Goal: Information Seeking & Learning: Find specific fact

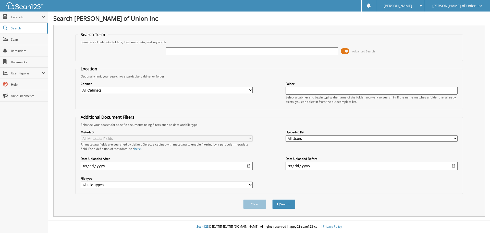
click at [172, 52] on input "text" at bounding box center [252, 51] width 172 height 8
click at [272, 199] on button "Search" at bounding box center [283, 203] width 23 height 9
click at [174, 52] on input "text" at bounding box center [252, 51] width 172 height 8
type input "686273"
click at [210, 90] on select "All Cabinets ACCOUNTS PAYABLE CAR DEALS CASHIER REPORTS EMPLOYEE HANDBOOK FORMS…" at bounding box center [167, 90] width 172 height 6
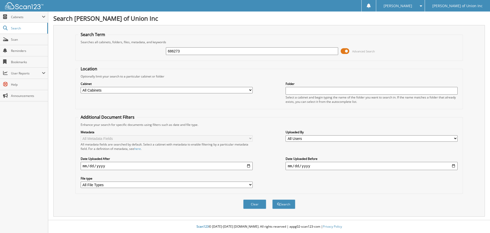
select select "1850"
click at [81, 87] on select "All Cabinets ACCOUNTS PAYABLE CAR DEALS CASHIER REPORTS EMPLOYEE HANDBOOK FORMS…" at bounding box center [167, 90] width 172 height 6
click at [284, 202] on button "Search" at bounding box center [283, 203] width 23 height 9
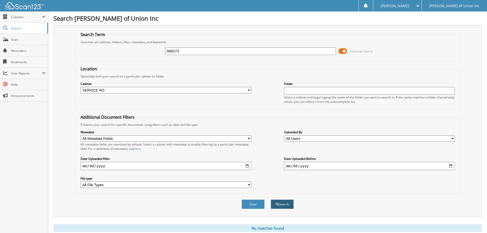
click at [283, 201] on button "Search" at bounding box center [281, 203] width 23 height 9
click at [277, 203] on span "submit" at bounding box center [277, 204] width 3 height 3
click at [282, 202] on button "Search" at bounding box center [281, 203] width 23 height 9
click at [291, 199] on div "Clear Search" at bounding box center [267, 204] width 385 height 21
click at [286, 207] on button "Search" at bounding box center [281, 203] width 23 height 9
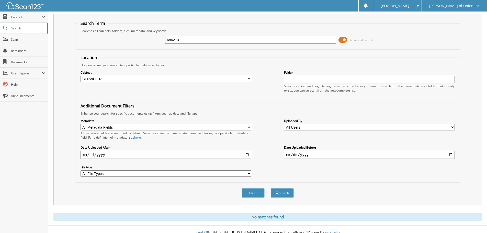
scroll to position [17, 0]
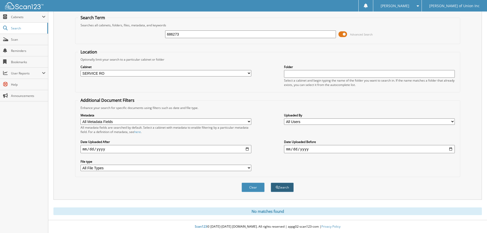
click at [280, 188] on button "Search" at bounding box center [281, 186] width 23 height 9
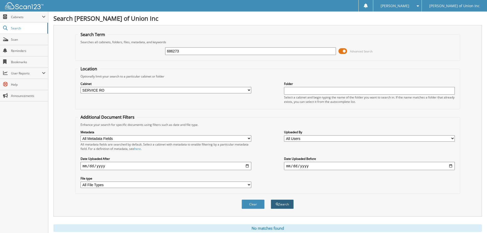
click at [281, 206] on button "Search" at bounding box center [281, 203] width 23 height 9
click at [279, 203] on button "Search" at bounding box center [281, 203] width 23 height 9
click at [281, 205] on button "Search" at bounding box center [281, 203] width 23 height 9
click at [288, 205] on button "Search" at bounding box center [281, 203] width 23 height 9
click at [288, 206] on button "Search" at bounding box center [281, 203] width 23 height 9
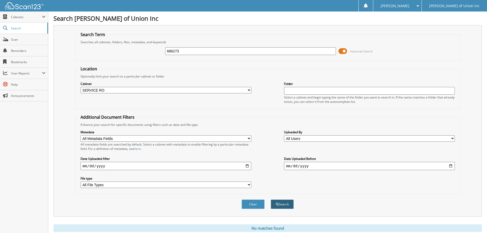
click at [285, 206] on button "Search" at bounding box center [281, 203] width 23 height 9
click at [285, 204] on button "Search" at bounding box center [281, 203] width 23 height 9
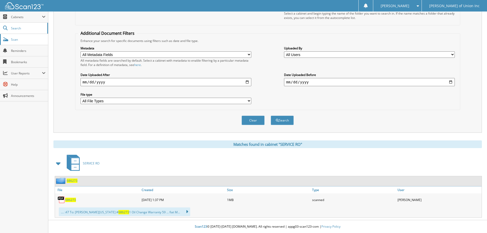
click at [14, 40] on span "Scan" at bounding box center [28, 39] width 34 height 4
